Goal: Task Accomplishment & Management: Use online tool/utility

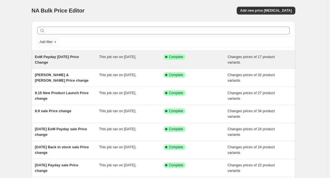
click at [83, 61] on div "EoM Payday [DATE] Price Change" at bounding box center [67, 59] width 64 height 11
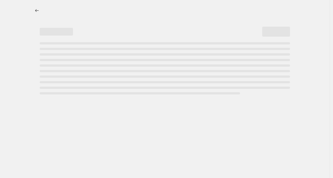
select select "product_status"
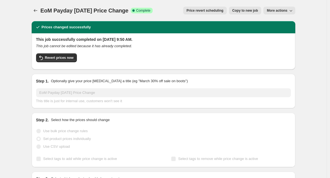
click at [243, 11] on span "Copy to new job" at bounding box center [245, 10] width 26 height 4
select select "product_status"
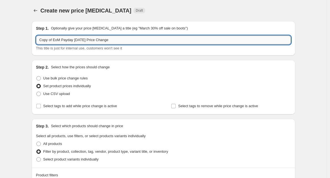
click at [84, 43] on input "Copy of EoM Payday [DATE] Price Change" at bounding box center [163, 39] width 254 height 9
